Goal: Information Seeking & Learning: Find specific fact

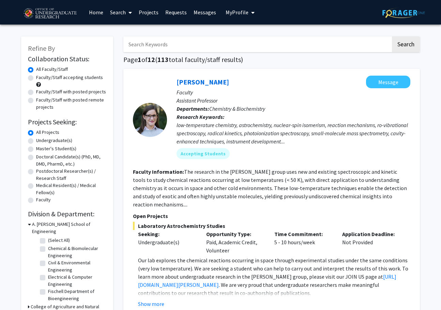
click at [282, 42] on input "Search Keywords" at bounding box center [256, 44] width 267 height 16
type input "[PERSON_NAME]"
click at [392, 36] on button "Search" at bounding box center [406, 44] width 28 height 16
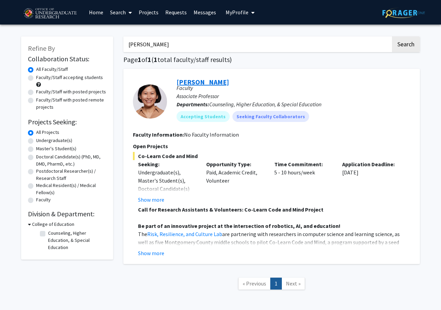
click at [198, 83] on link "[PERSON_NAME]" at bounding box center [202, 82] width 52 height 9
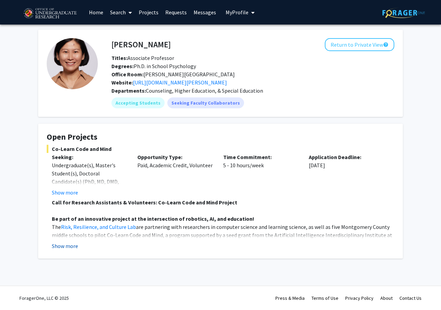
click at [70, 246] on button "Show more" at bounding box center [65, 246] width 26 height 8
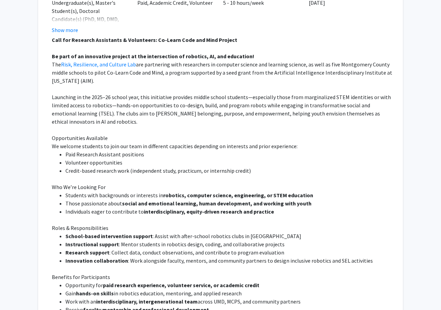
scroll to position [95, 0]
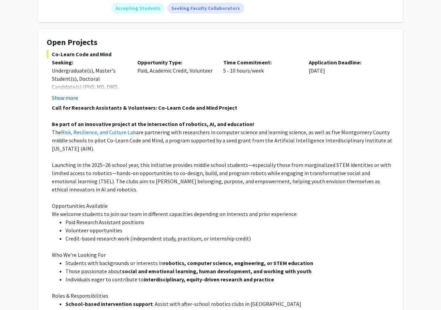
click at [66, 97] on button "Show more" at bounding box center [65, 98] width 26 height 8
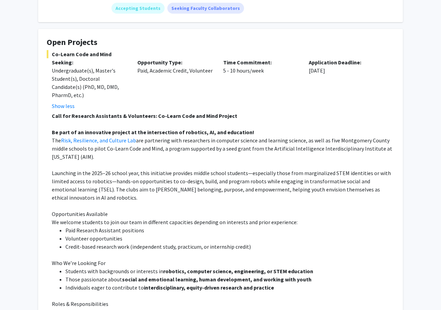
scroll to position [0, 0]
